Goal: Ask a question: Seek information or help from site administrators or community

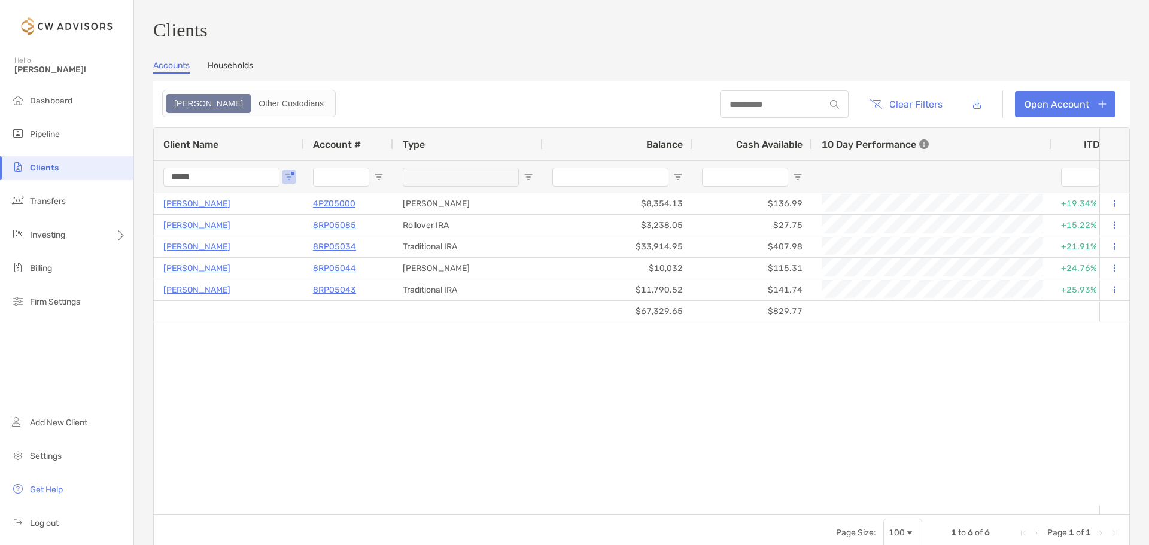
click at [200, 183] on input "*****" at bounding box center [221, 177] width 116 height 19
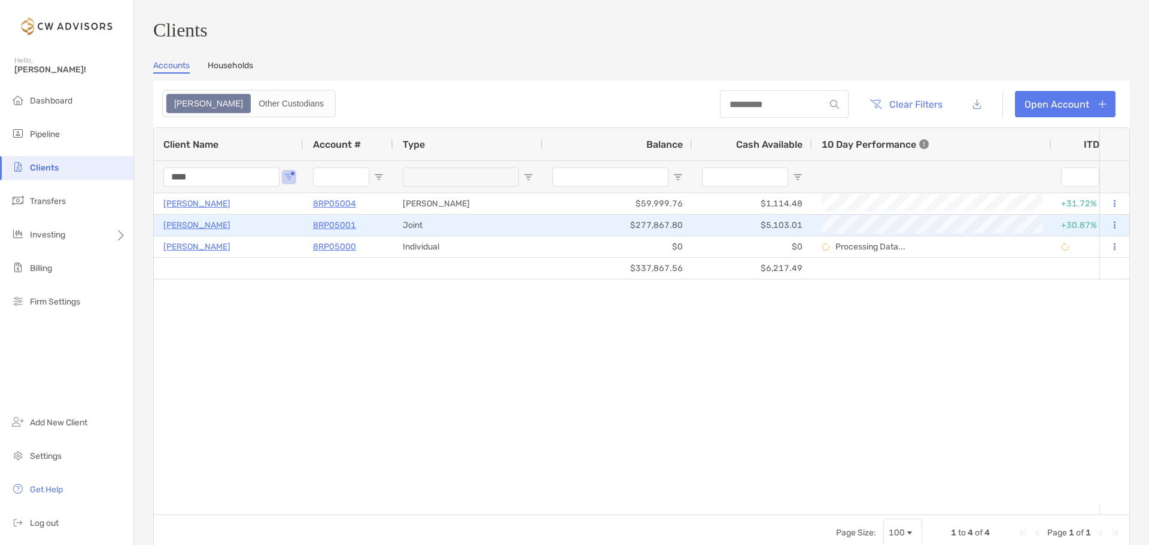
type input "****"
click at [338, 232] on p "8RP05001" at bounding box center [334, 225] width 43 height 15
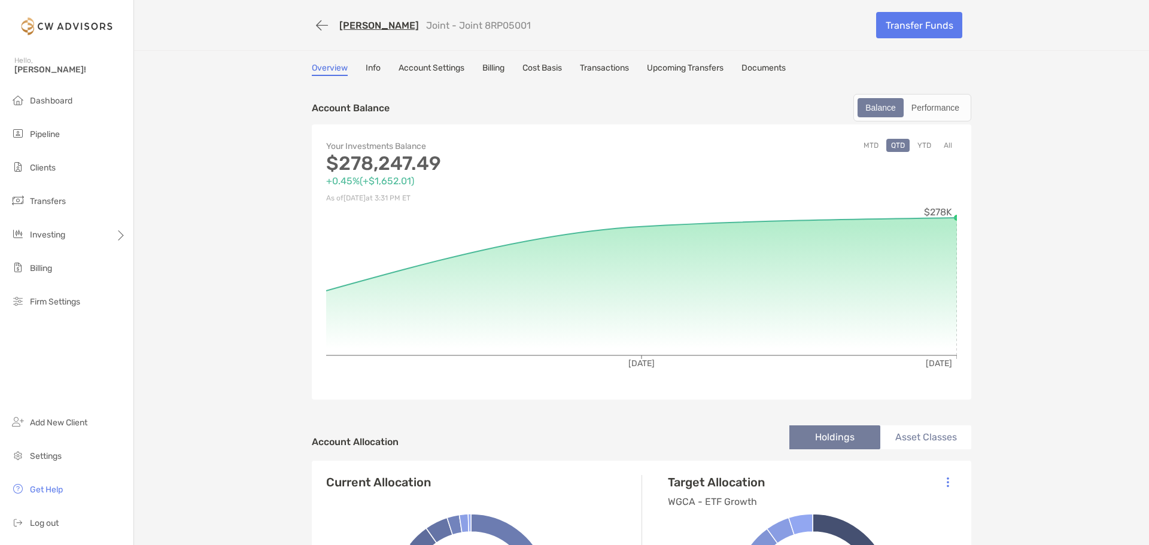
click at [767, 69] on link "Documents" at bounding box center [763, 69] width 44 height 13
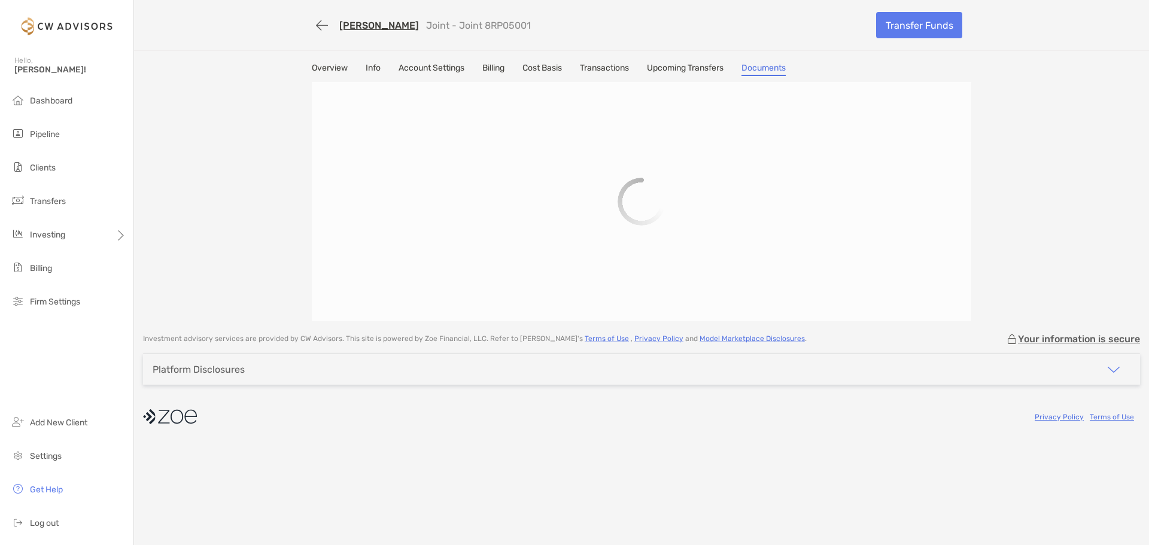
drag, startPoint x: 486, startPoint y: 27, endPoint x: 542, endPoint y: 25, distance: 56.3
click at [542, 25] on div "Kevin Ostergaard Joint - Joint 8RP05001" at bounding box center [589, 25] width 555 height 22
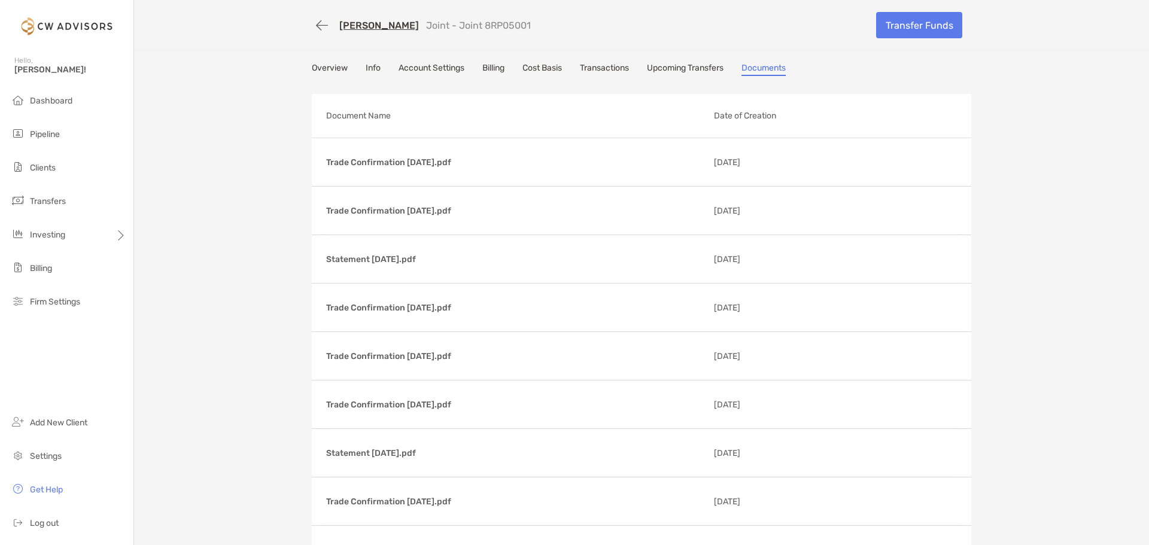
copy p "8RP05001"
click at [912, 25] on link "Transfer Funds" at bounding box center [919, 25] width 86 height 26
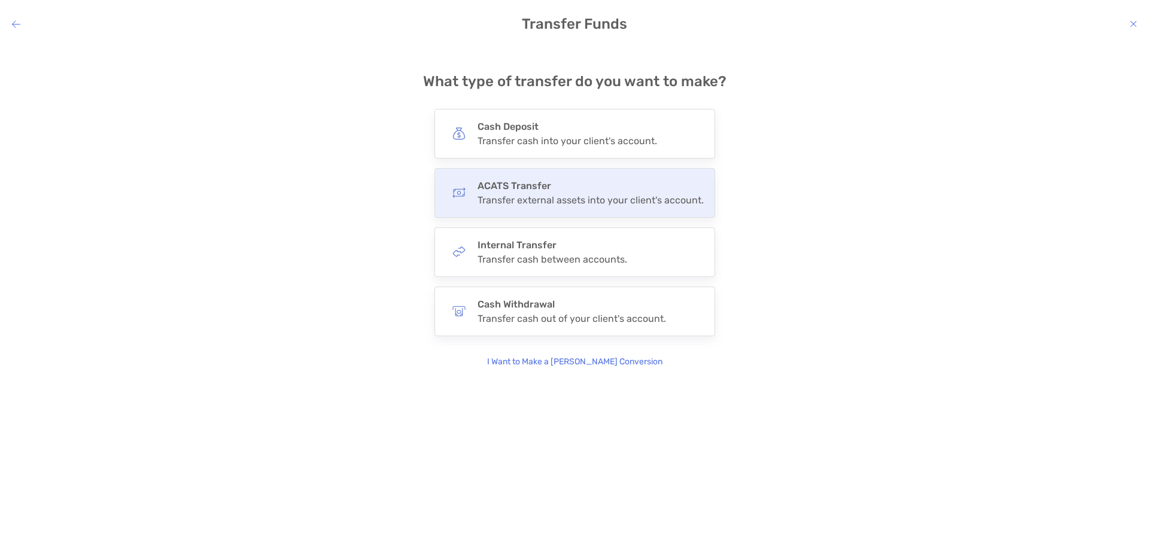
click at [594, 196] on div "Transfer external assets into your client's account." at bounding box center [591, 199] width 226 height 11
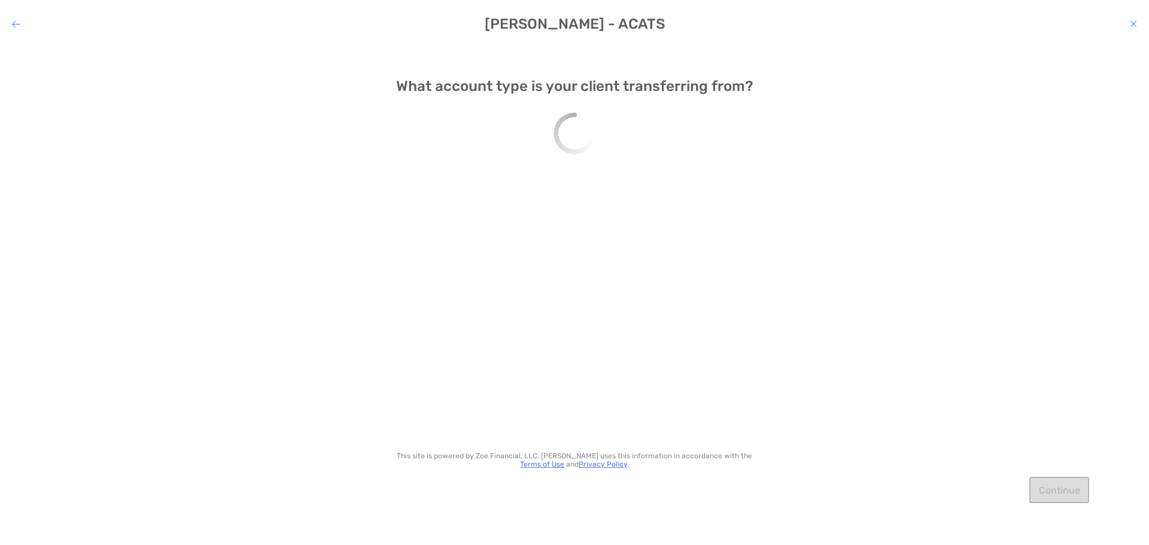
click at [1132, 23] on icon "modal" at bounding box center [1133, 24] width 7 height 10
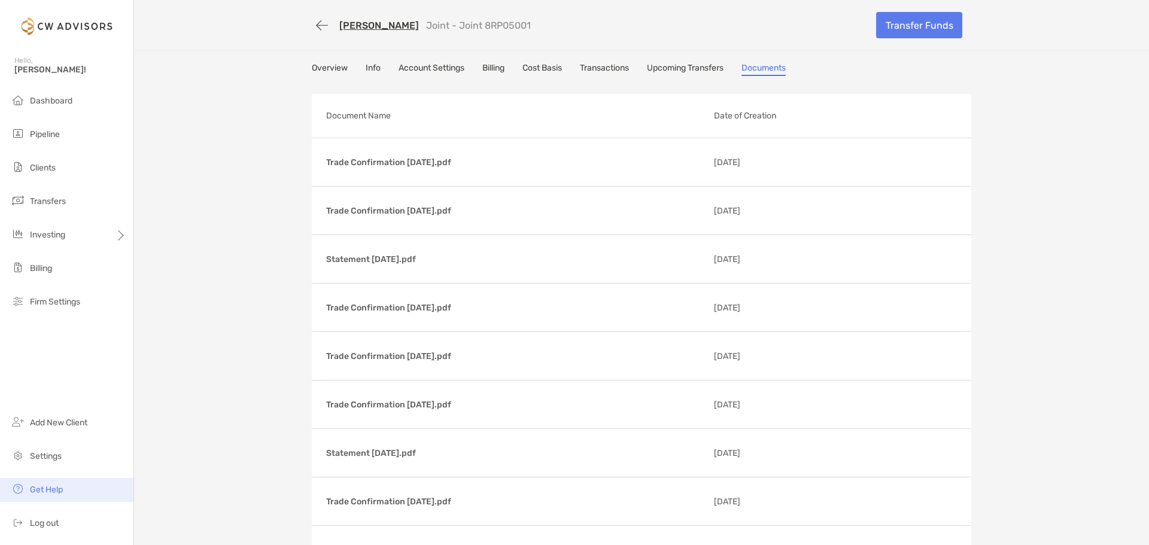
click at [38, 484] on li "Get Help" at bounding box center [66, 490] width 133 height 24
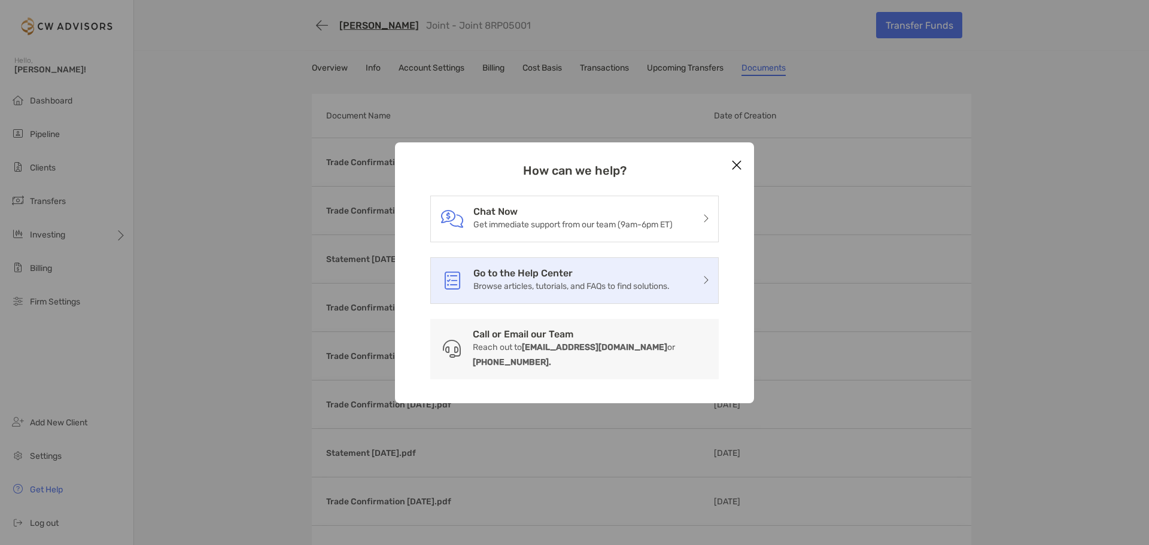
click at [682, 289] on div "Go to the Help Center Browse articles, tutorials, and FAQs to find solutions." at bounding box center [574, 280] width 288 height 47
click at [703, 285] on icon "modal" at bounding box center [706, 280] width 6 height 10
click at [450, 276] on div "Go to the Help Center Browse articles, tutorials, and FAQs to find solutions." at bounding box center [574, 280] width 288 height 47
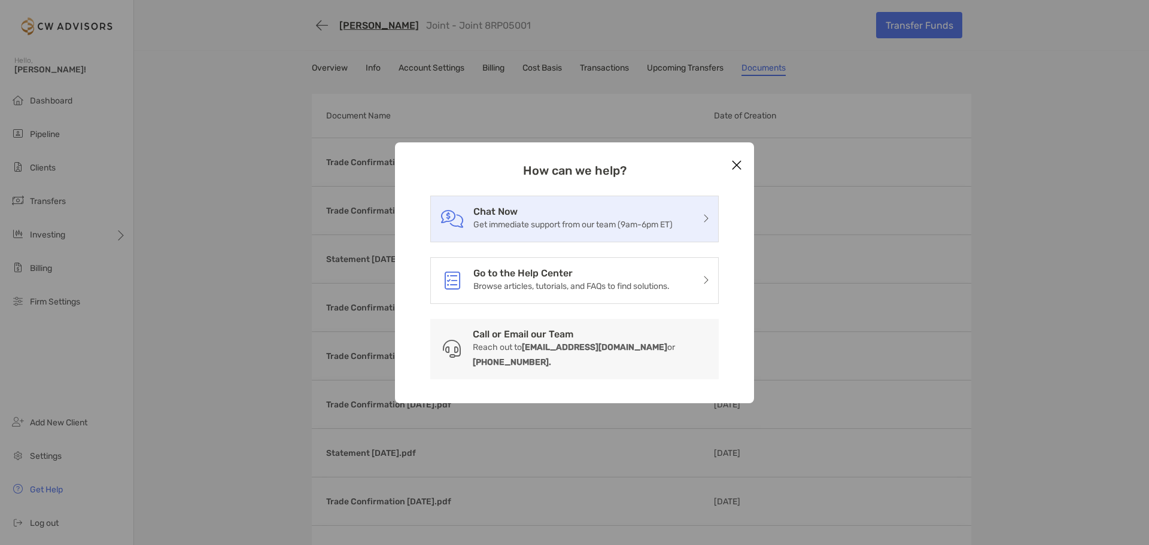
click at [580, 209] on div "Chat Now Get immediate support from our team (9am-6pm ET)" at bounding box center [574, 219] width 288 height 47
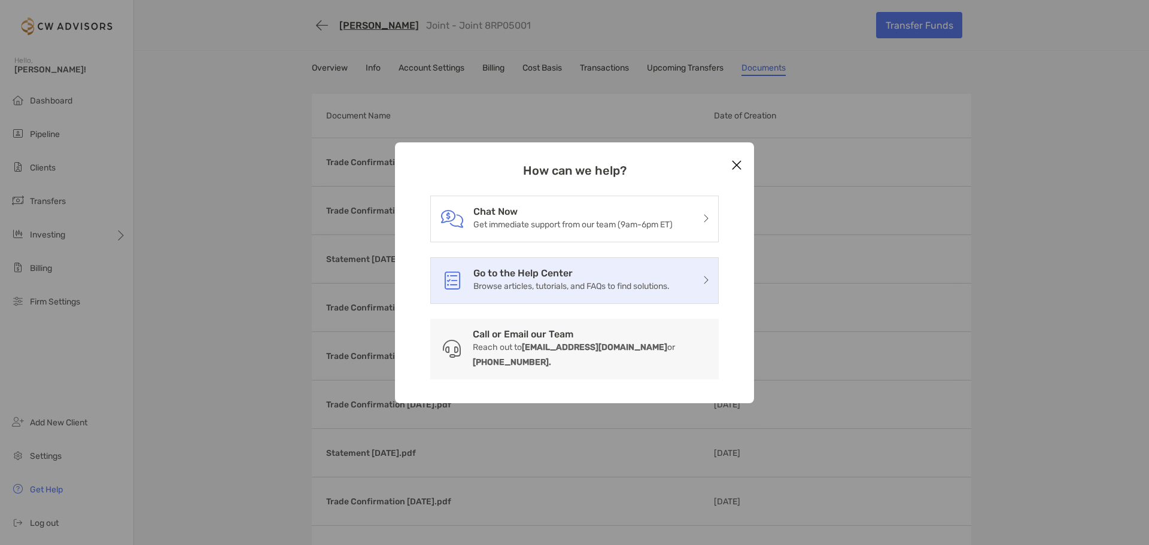
click at [679, 290] on div "Go to the Help Center Browse articles, tutorials, and FAQs to find solutions." at bounding box center [574, 280] width 288 height 47
click at [706, 285] on icon "modal" at bounding box center [706, 280] width 6 height 10
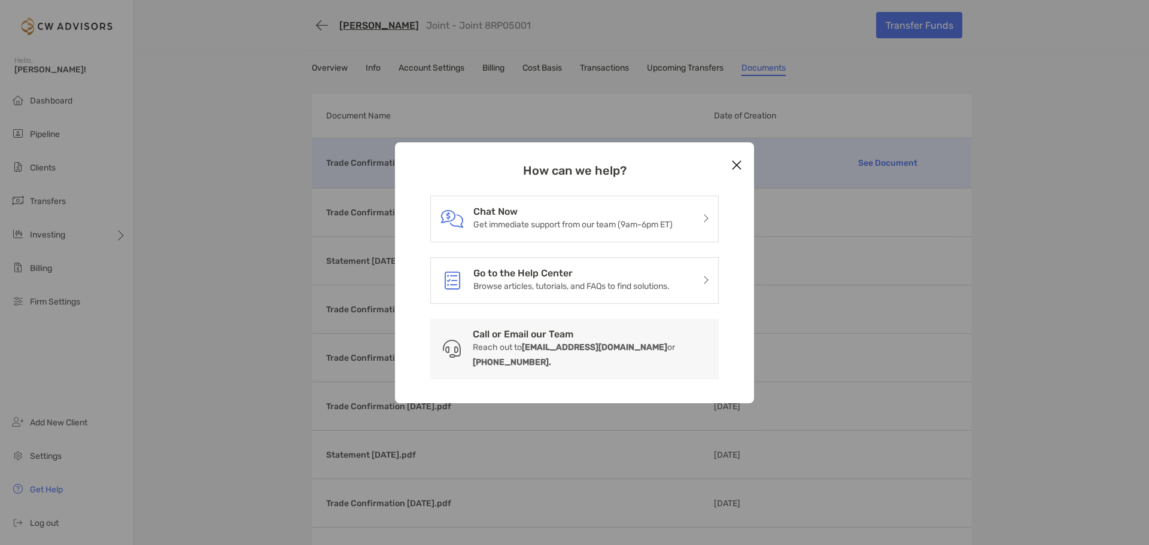
click at [742, 165] on button "Close modal" at bounding box center [737, 166] width 18 height 18
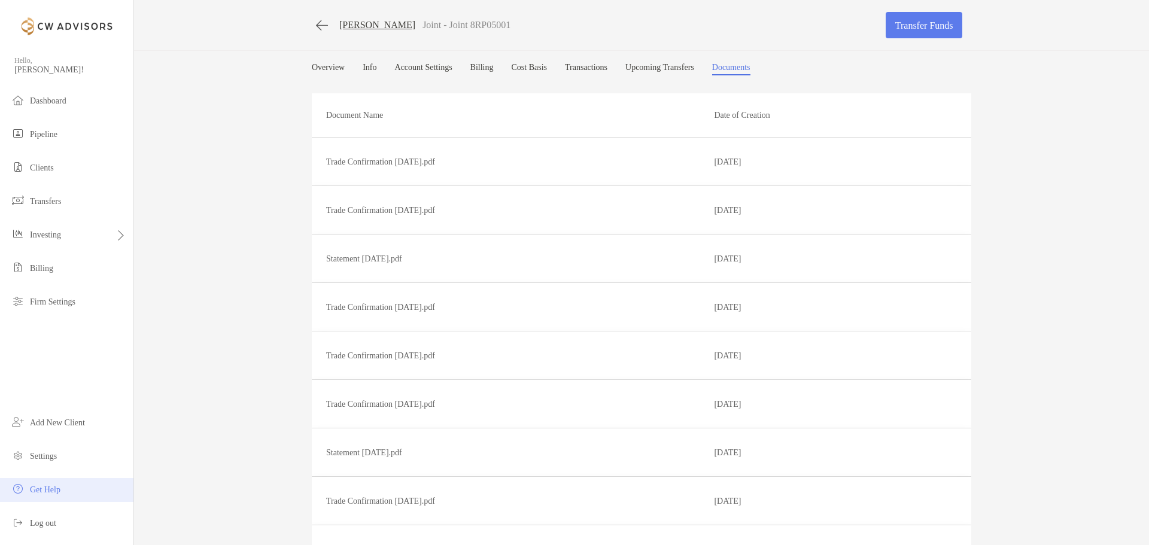
click at [56, 492] on span "Get Help" at bounding box center [45, 489] width 31 height 9
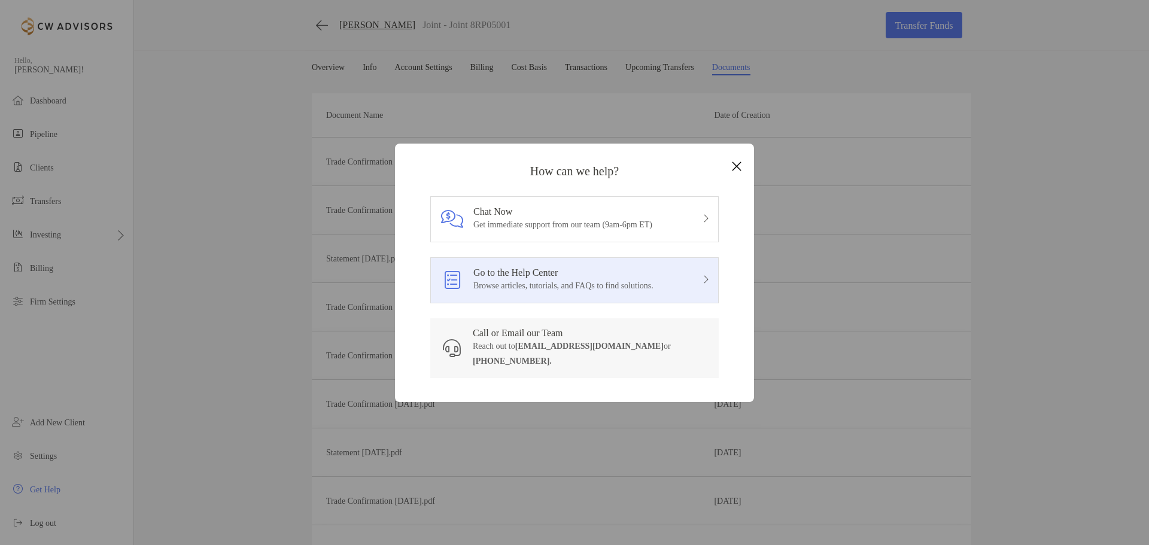
click at [504, 278] on h3 "Go to the Help Center" at bounding box center [563, 272] width 180 height 11
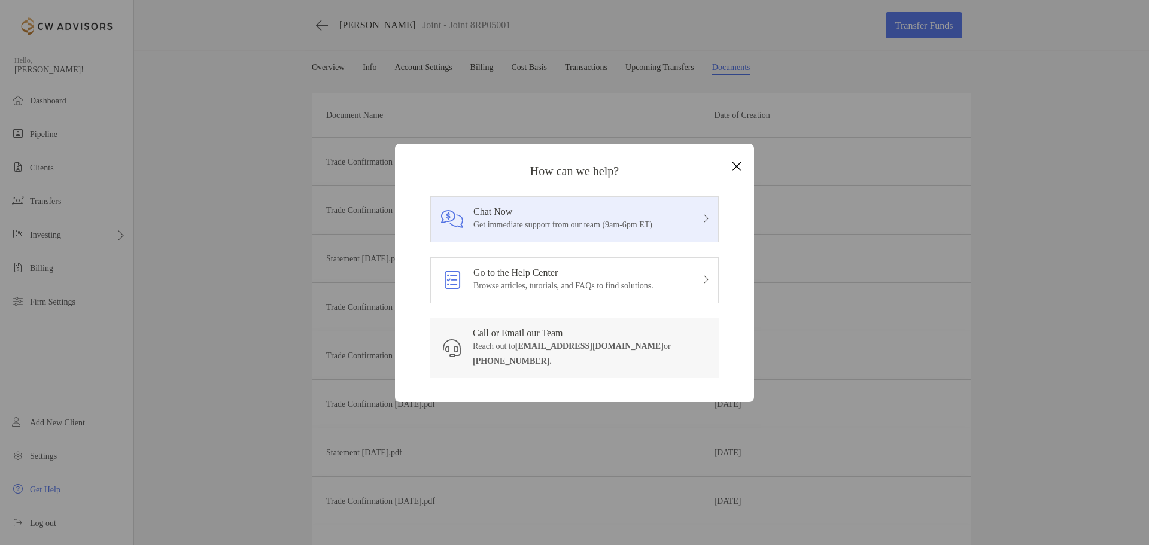
click at [570, 241] on div "Chat Now Get immediate support from our team (9am-6pm ET)" at bounding box center [574, 219] width 288 height 46
click at [472, 215] on div "Chat Now Get immediate support from our team (9am-6pm ET)" at bounding box center [574, 219] width 288 height 46
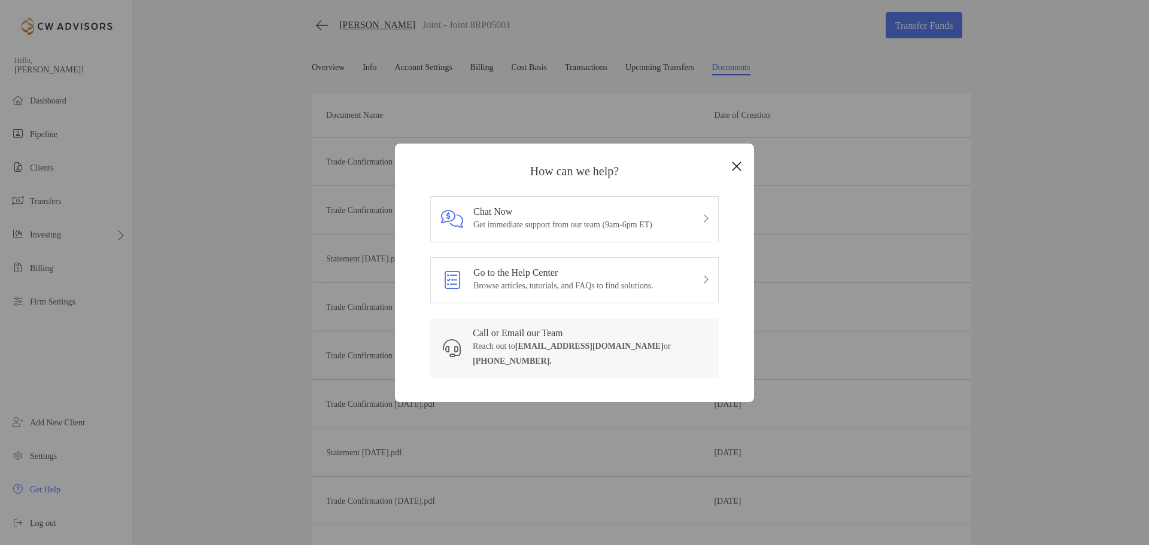
click at [741, 174] on icon "Close modal" at bounding box center [736, 166] width 11 height 14
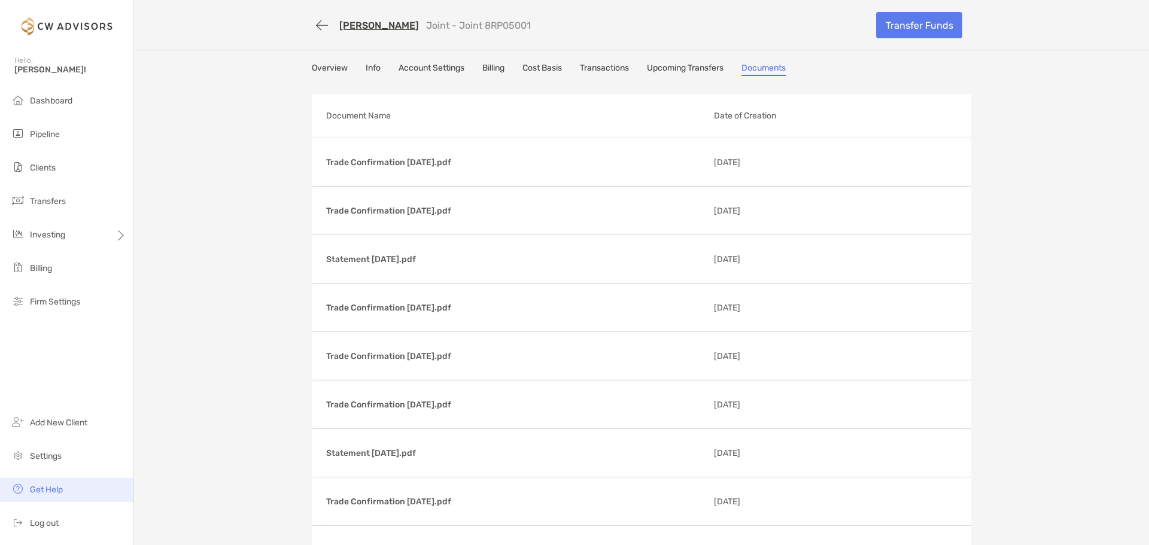
click at [63, 490] on li "Get Help" at bounding box center [66, 490] width 133 height 24
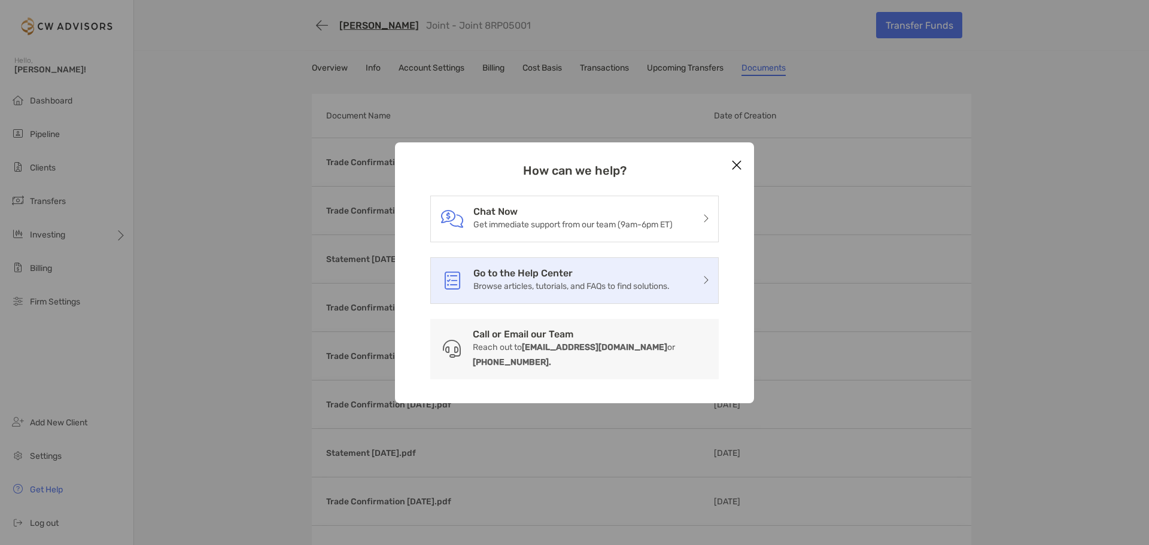
click at [583, 276] on h3 "Go to the Help Center" at bounding box center [571, 272] width 196 height 11
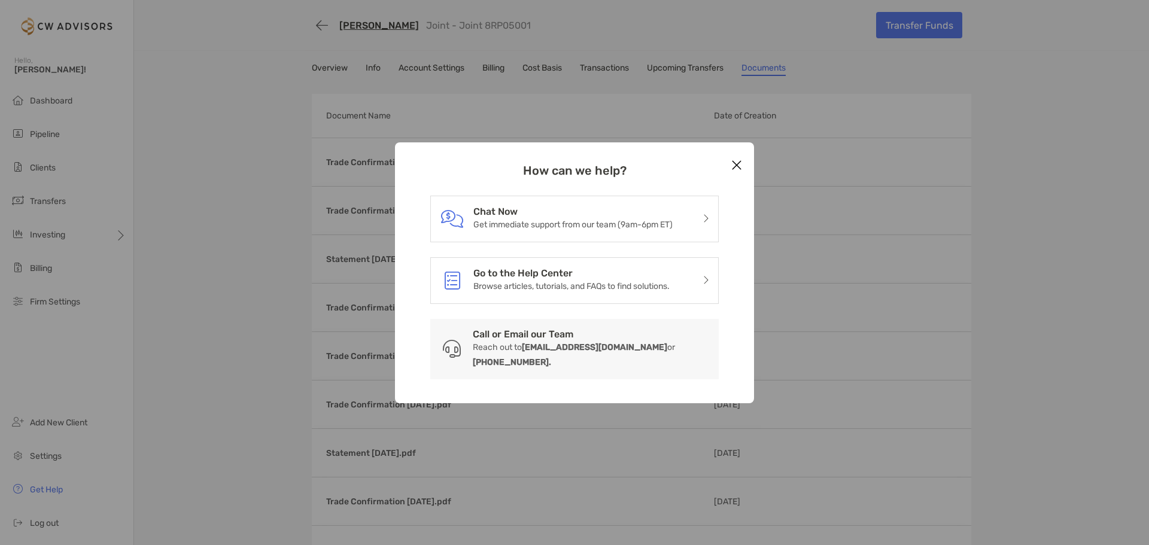
click at [735, 172] on icon "Close modal" at bounding box center [736, 165] width 11 height 14
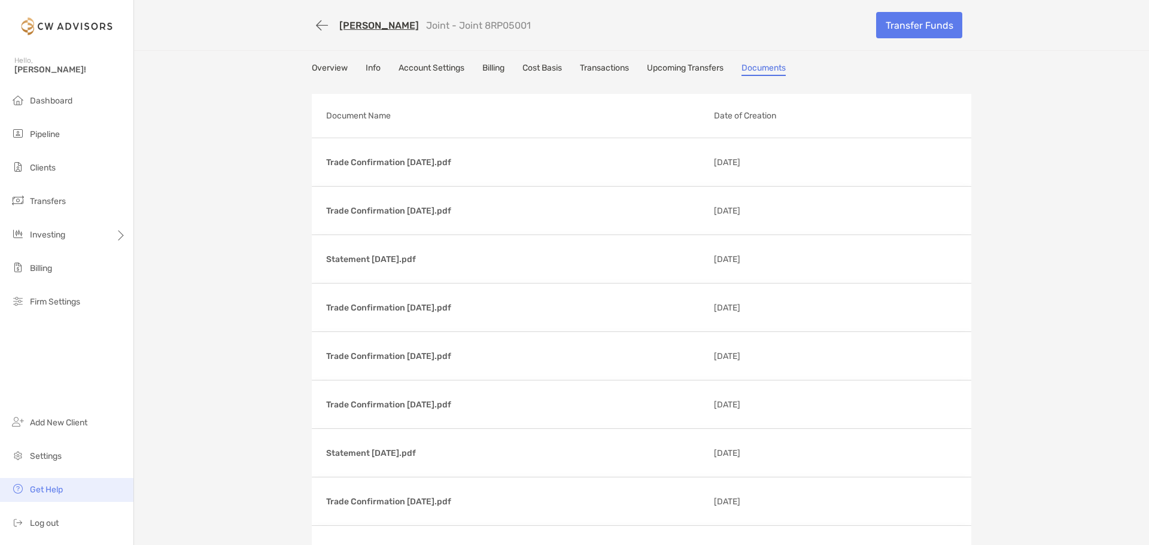
click at [48, 482] on li "Get Help" at bounding box center [66, 490] width 133 height 24
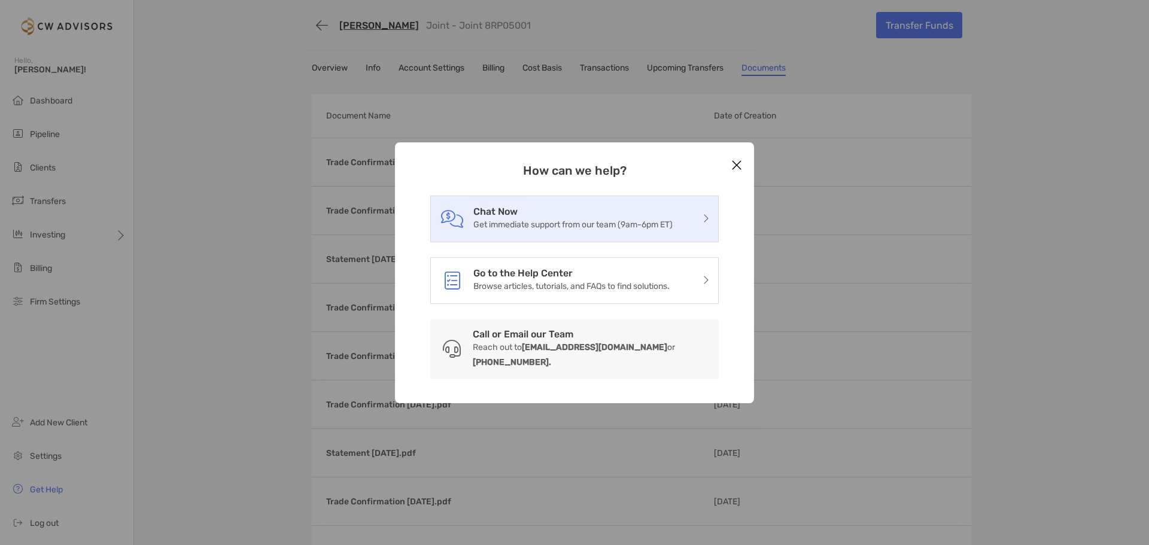
click at [516, 229] on p "Get immediate support from our team (9am-6pm ET)" at bounding box center [572, 224] width 199 height 15
